Goal: Information Seeking & Learning: Check status

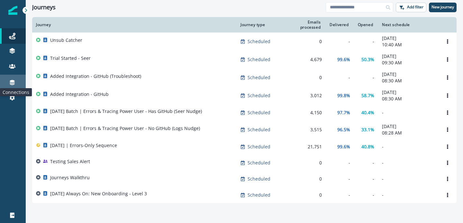
click at [11, 81] on icon at bounding box center [12, 82] width 5 height 5
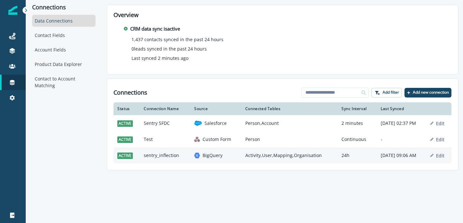
click at [162, 152] on td "sentry_inflection" at bounding box center [165, 155] width 50 height 16
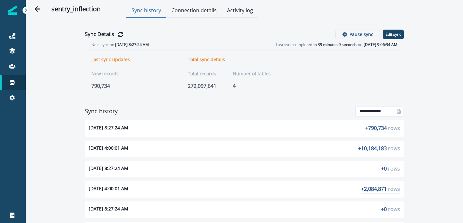
click at [194, 10] on button "Connection details" at bounding box center [194, 11] width 56 height 14
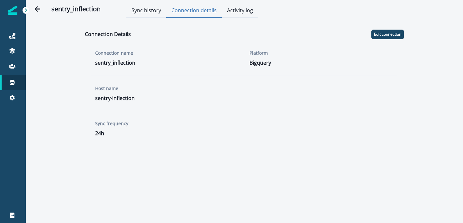
click at [228, 9] on button "Activity log" at bounding box center [240, 11] width 36 height 14
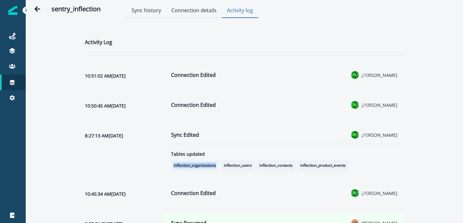
drag, startPoint x: 216, startPoint y: 166, endPoint x: 169, endPoint y: 166, distance: 46.3
click at [169, 166] on div "Tables updated inflection_organizations inflection_users inflection_contacts in…" at bounding box center [284, 161] width 239 height 23
copy span "inflection_organizations"
click at [289, 28] on div "Activity Log 10:51:02 AM[DATE] Connection Edited [PERSON_NAME] 10:50:45 AM[DATE…" at bounding box center [244, 216] width 329 height 386
